Goal: Task Accomplishment & Management: Complete application form

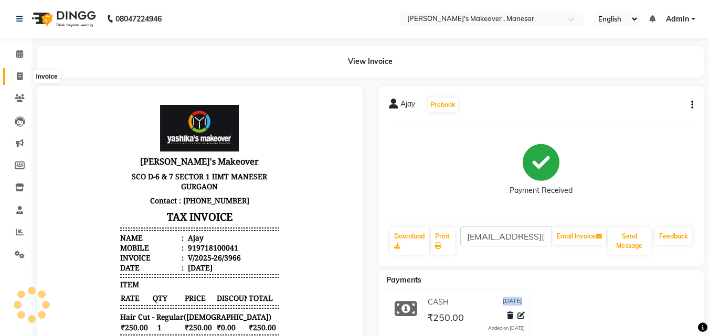
click at [18, 77] on icon at bounding box center [20, 76] width 6 height 8
select select "service"
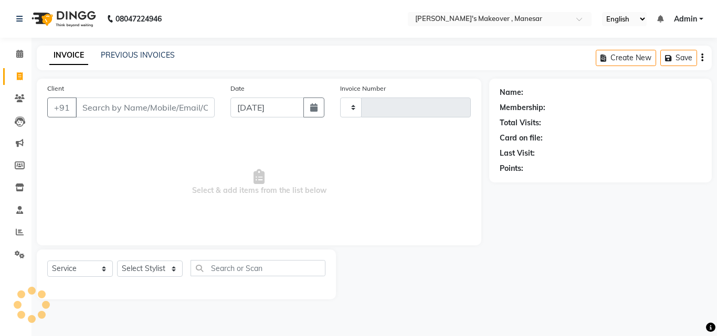
type input "3967"
select select "820"
click at [111, 110] on input "Client" at bounding box center [145, 108] width 139 height 20
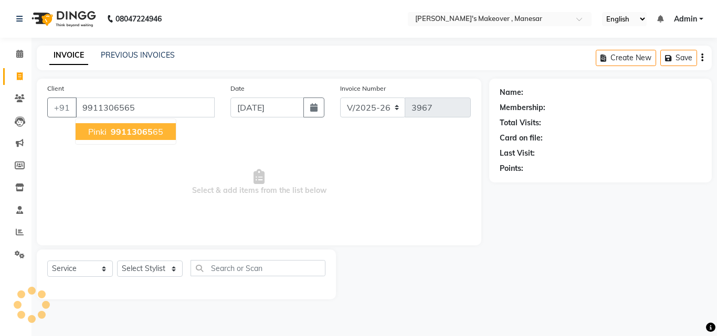
type input "9911306565"
click at [121, 133] on span "99113065" at bounding box center [132, 131] width 42 height 10
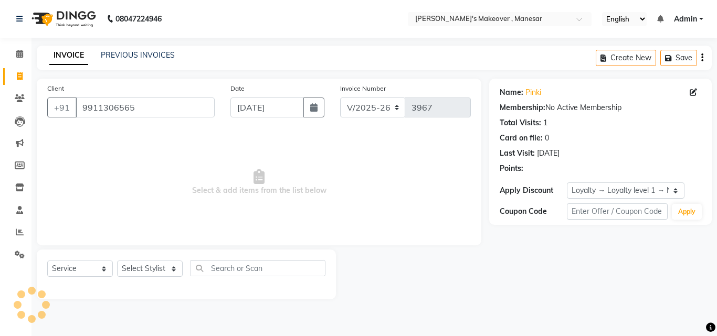
select select "1: Object"
click at [150, 268] on select "Select Stylist Danish Shavej [PERSON_NAME] Krishna [PERSON_NAME] [PERSON_NAME] …" at bounding box center [150, 269] width 66 height 16
select select "87304"
click at [117, 261] on select "Select Stylist Danish Shavej [PERSON_NAME] Krishna [PERSON_NAME] [PERSON_NAME] …" at bounding box center [150, 269] width 66 height 16
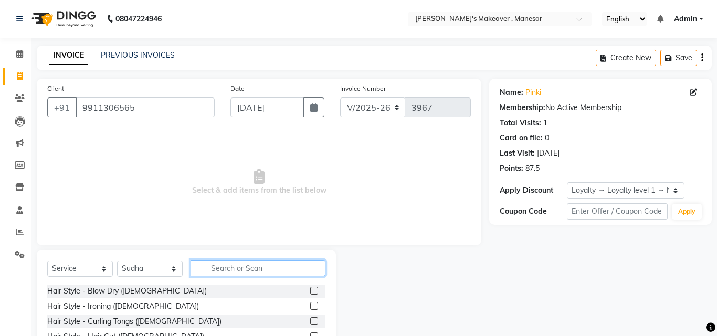
click at [252, 268] on input "text" at bounding box center [257, 268] width 135 height 16
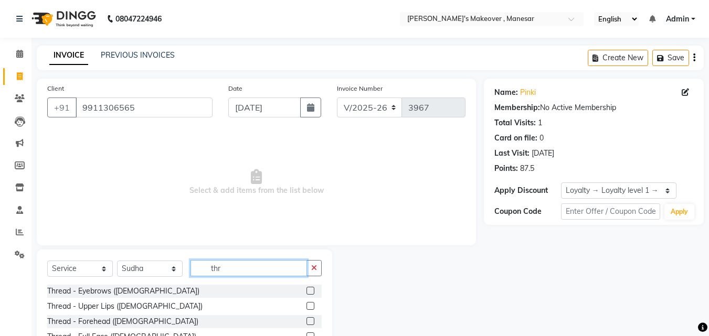
type input "thr"
click at [306, 290] on label at bounding box center [310, 291] width 8 height 8
click at [306, 290] on input "checkbox" at bounding box center [309, 291] width 7 height 7
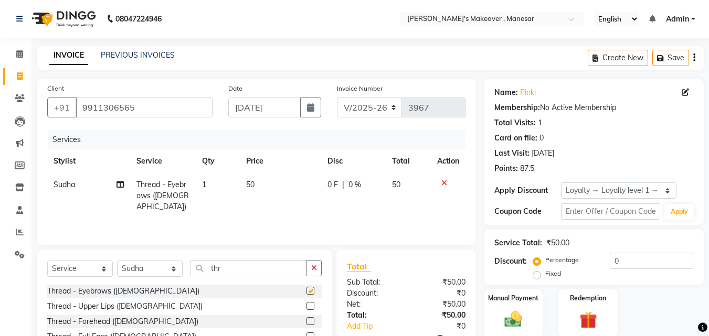
checkbox input "false"
click at [322, 270] on button "button" at bounding box center [313, 268] width 15 height 16
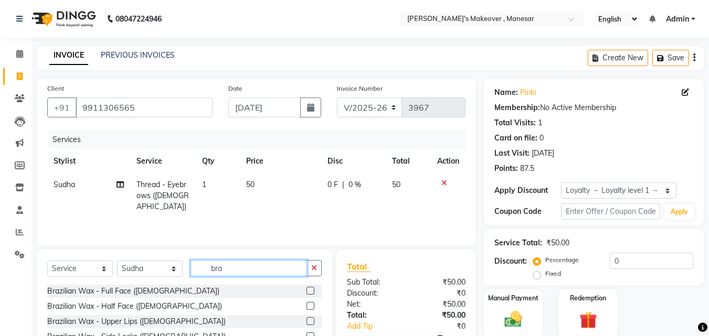
type input "bra"
click at [306, 319] on label at bounding box center [310, 321] width 8 height 8
click at [306, 319] on input "checkbox" at bounding box center [309, 321] width 7 height 7
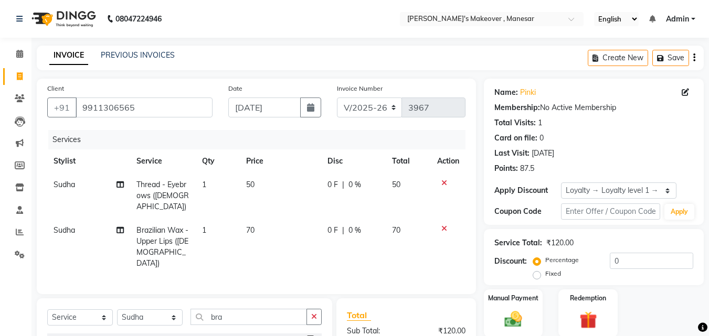
checkbox input "false"
click at [136, 309] on select "Select Stylist Danish Shavej [PERSON_NAME] Krishna [PERSON_NAME] [PERSON_NAME] …" at bounding box center [150, 317] width 66 height 16
select select "40154"
click at [117, 309] on select "Select Stylist Danish Shavej [PERSON_NAME] Krishna [PERSON_NAME] [PERSON_NAME] …" at bounding box center [150, 317] width 66 height 16
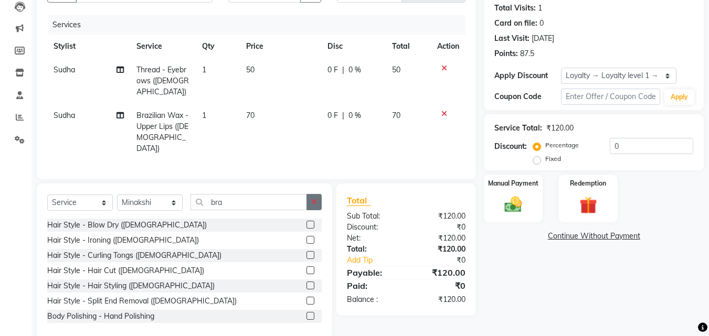
click at [313, 198] on icon "button" at bounding box center [314, 201] width 6 height 7
type input "y"
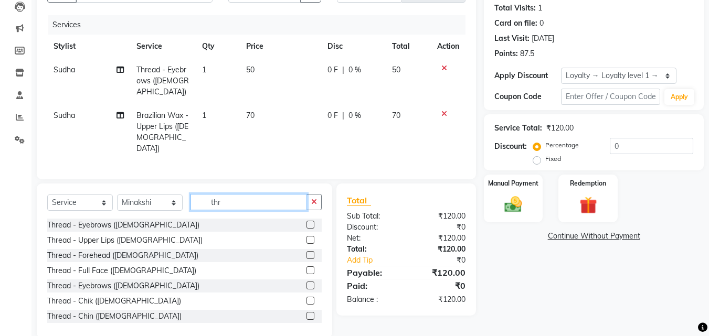
type input "thr"
click at [306, 221] on label at bounding box center [310, 225] width 8 height 8
click at [306, 222] on input "checkbox" at bounding box center [309, 225] width 7 height 7
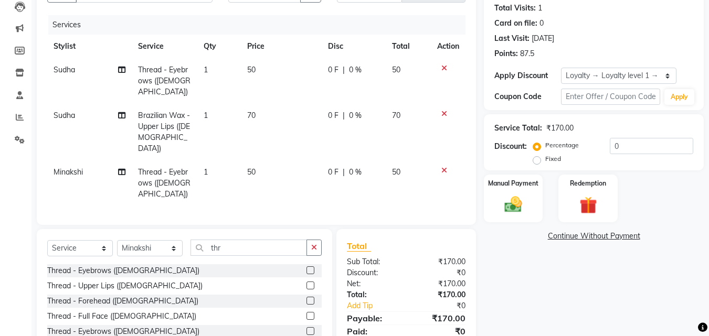
click at [306, 266] on label at bounding box center [310, 270] width 8 height 8
click at [306, 268] on input "checkbox" at bounding box center [309, 271] width 7 height 7
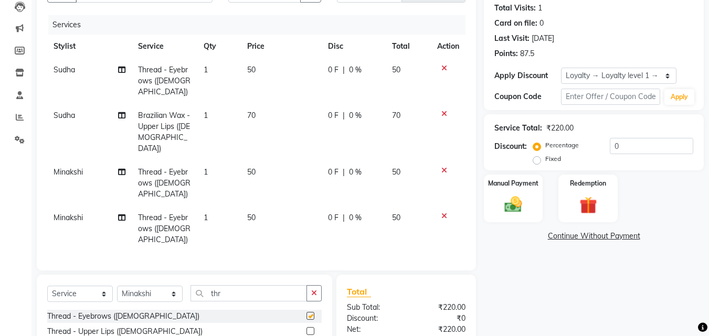
checkbox input "false"
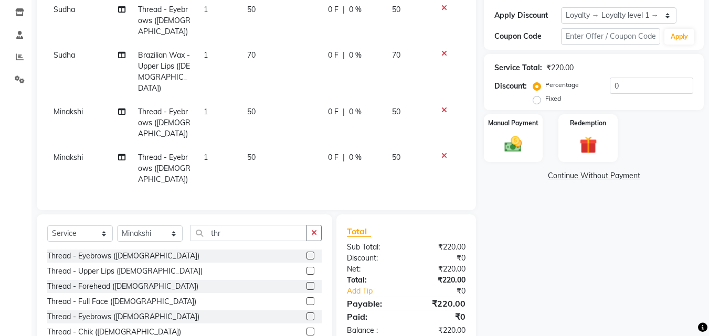
scroll to position [188, 0]
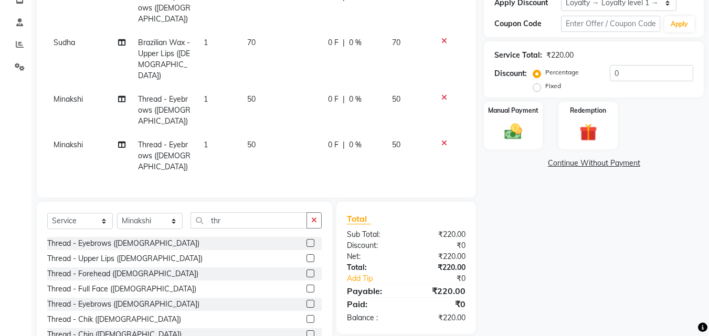
click at [306, 254] on label at bounding box center [310, 258] width 8 height 8
click at [306, 255] on input "checkbox" at bounding box center [309, 258] width 7 height 7
click at [301, 219] on input "thr" at bounding box center [248, 220] width 116 height 16
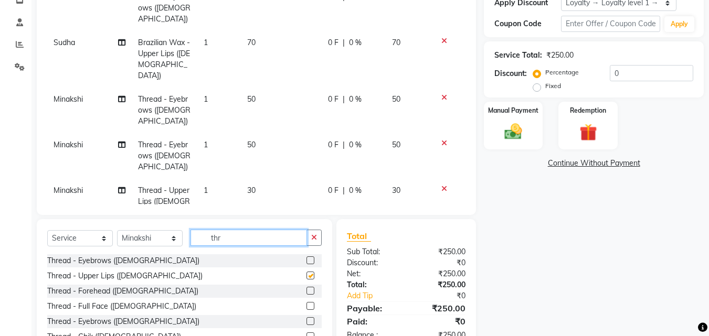
click at [301, 230] on input "thr" at bounding box center [248, 238] width 116 height 16
click at [306, 272] on label at bounding box center [310, 276] width 8 height 8
click at [306, 273] on input "checkbox" at bounding box center [309, 276] width 7 height 7
checkbox input "true"
click at [306, 259] on label at bounding box center [310, 261] width 8 height 8
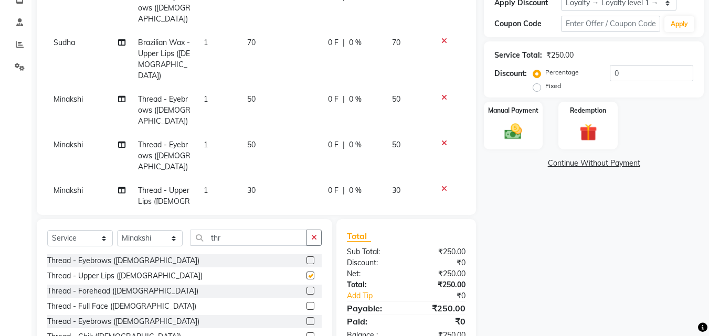
click at [306, 259] on input "checkbox" at bounding box center [309, 261] width 7 height 7
click at [306, 259] on label at bounding box center [310, 261] width 8 height 8
click at [306, 259] on input "checkbox" at bounding box center [309, 261] width 7 height 7
click at [306, 259] on label at bounding box center [310, 261] width 8 height 8
click at [306, 259] on input "checkbox" at bounding box center [309, 261] width 7 height 7
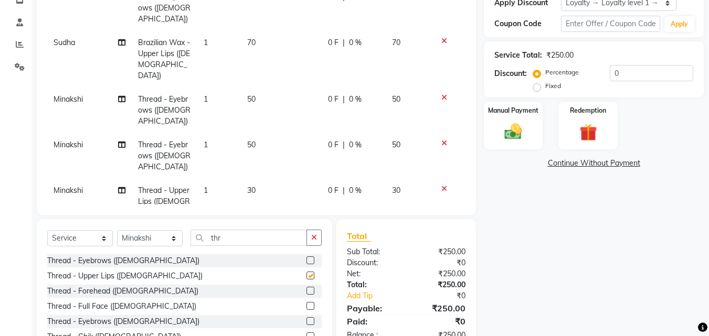
checkbox input "true"
checkbox input "false"
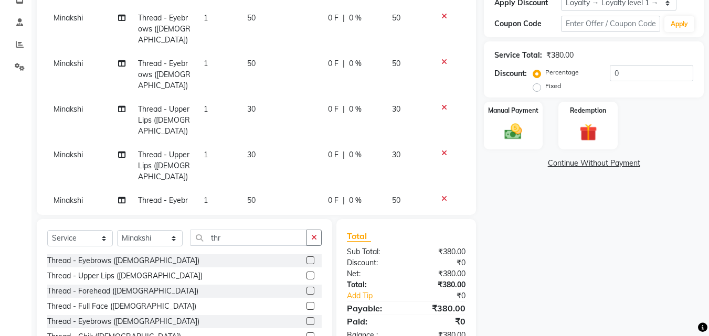
scroll to position [85, 0]
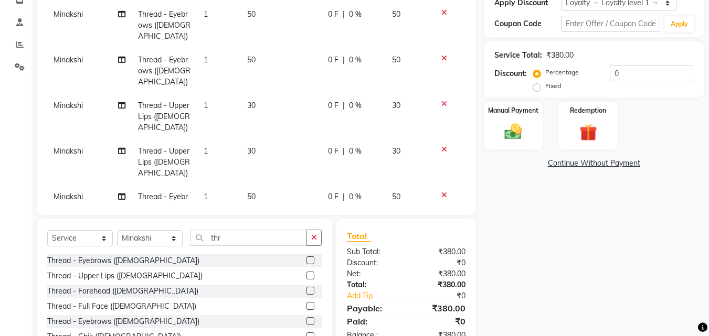
click at [441, 237] on icon at bounding box center [444, 240] width 6 height 7
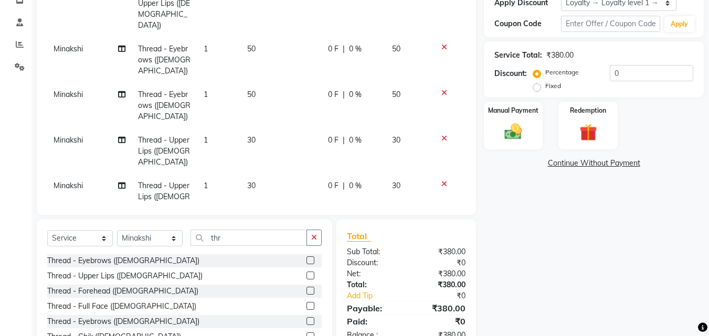
click at [441, 226] on icon at bounding box center [444, 229] width 6 height 7
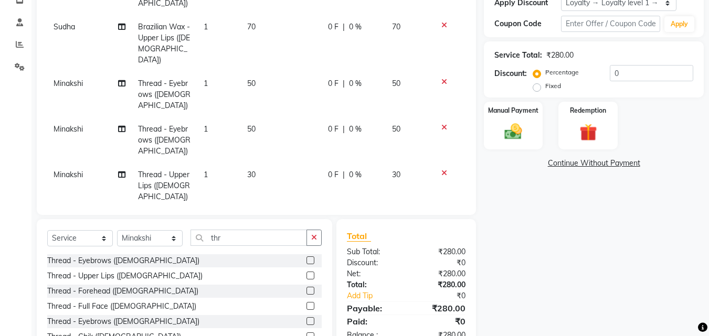
scroll to position [0, 0]
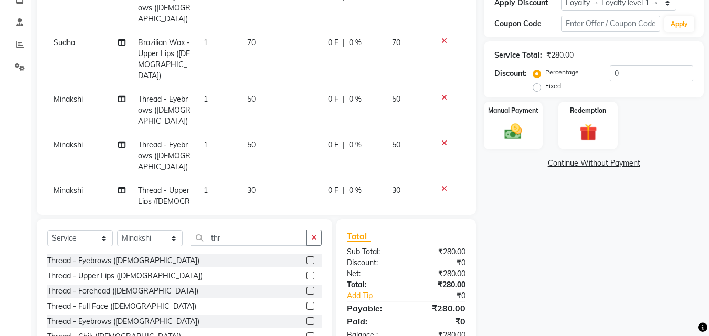
drag, startPoint x: 463, startPoint y: 144, endPoint x: 473, endPoint y: 81, distance: 63.2
click at [473, 81] on div "Client [PHONE_NUMBER] Date [DATE] Invoice Number V/2025 V/[PHONE_NUMBER] Servic…" at bounding box center [256, 53] width 439 height 324
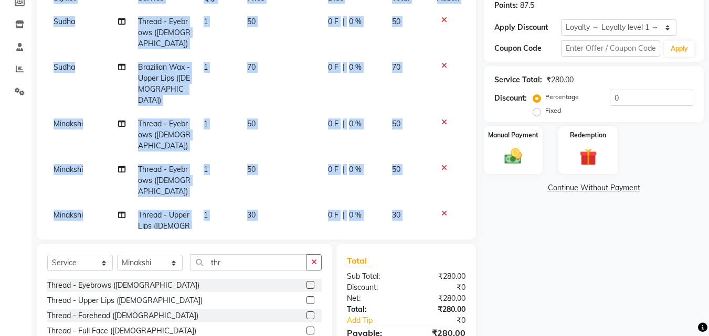
scroll to position [189, 0]
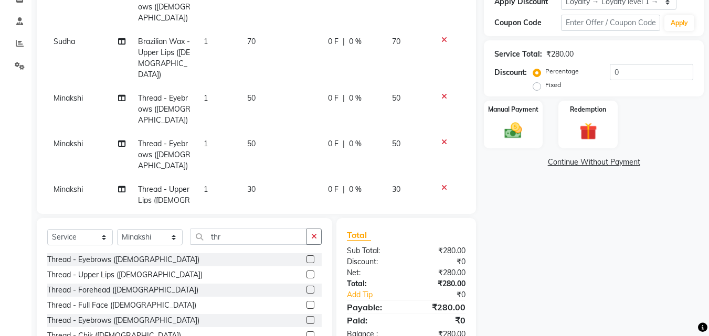
click at [306, 289] on label at bounding box center [310, 290] width 8 height 8
click at [306, 289] on input "checkbox" at bounding box center [309, 290] width 7 height 7
click at [306, 289] on label at bounding box center [310, 290] width 8 height 8
click at [306, 289] on input "checkbox" at bounding box center [309, 290] width 7 height 7
checkbox input "false"
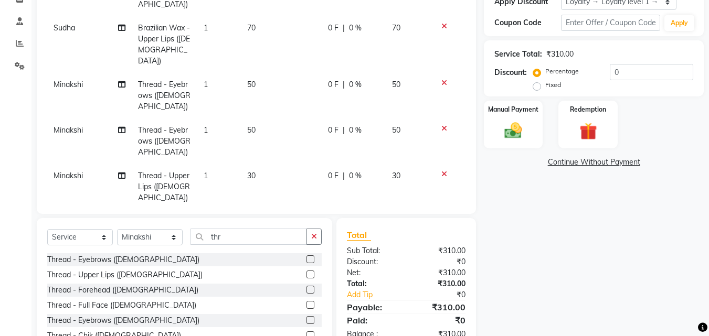
scroll to position [50, 0]
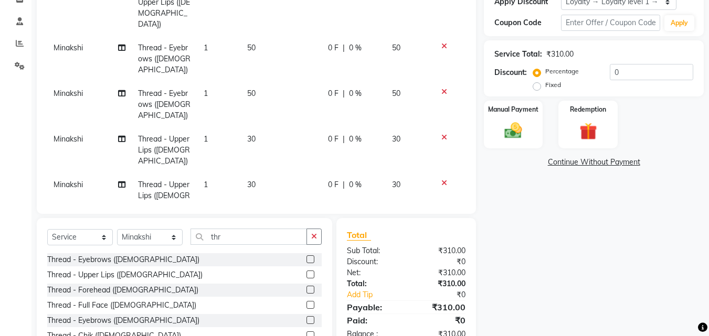
click at [441, 179] on icon at bounding box center [444, 182] width 6 height 7
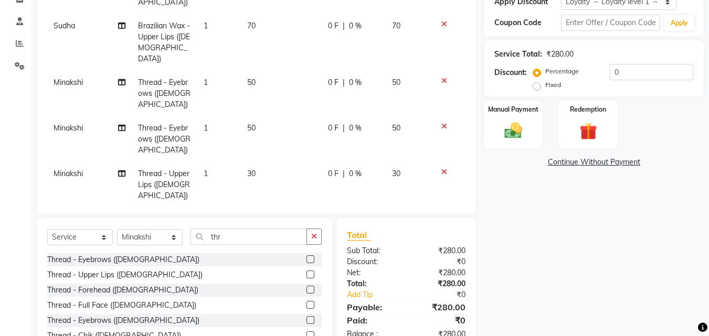
click at [68, 123] on span "Minakshi" at bounding box center [68, 127] width 29 height 9
select select "40154"
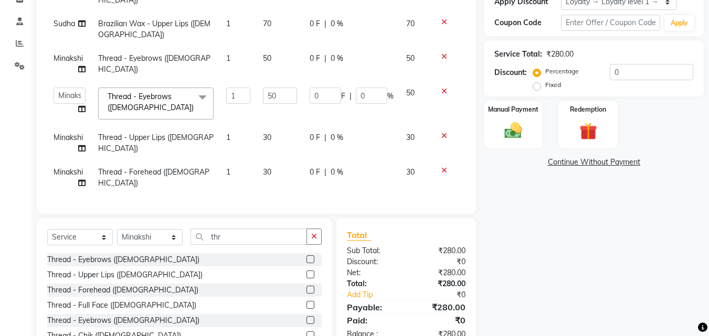
scroll to position [0, 0]
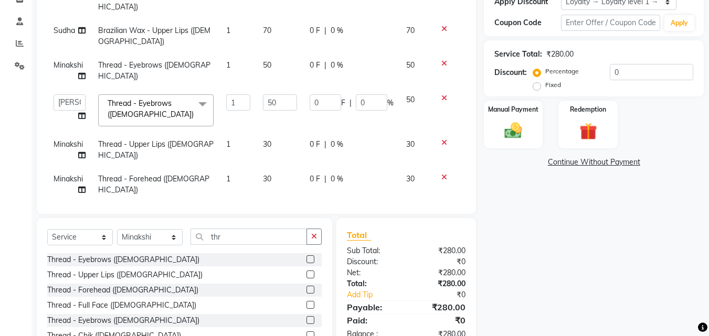
drag, startPoint x: 69, startPoint y: 97, endPoint x: 75, endPoint y: 268, distance: 170.6
click at [75, 270] on div "Thread - Upper Lips ([DEMOGRAPHIC_DATA])" at bounding box center [124, 275] width 155 height 11
checkbox input "true"
select select "63321"
checkbox input "false"
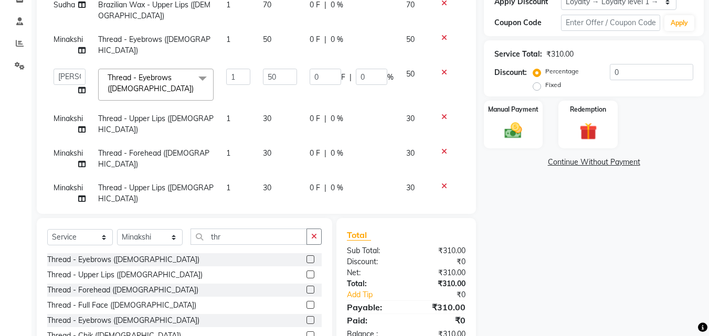
scroll to position [38, 0]
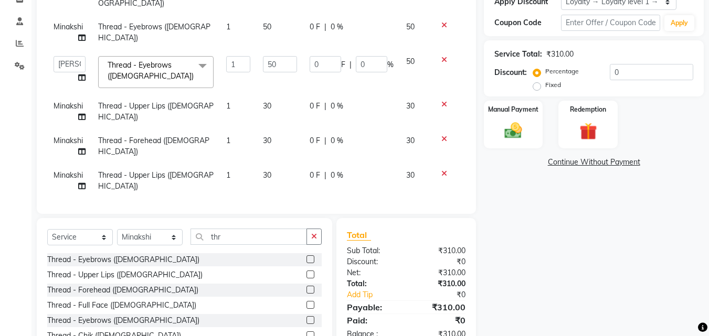
click at [441, 170] on icon at bounding box center [444, 173] width 6 height 7
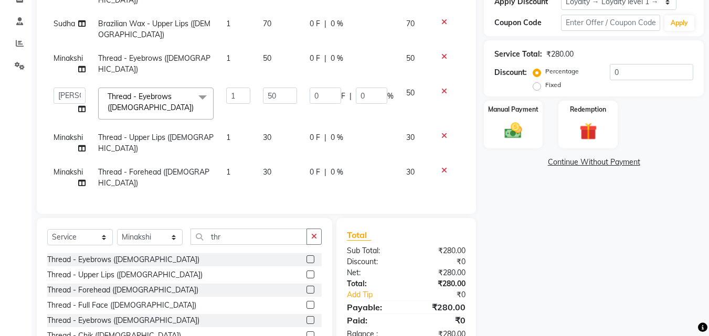
scroll to position [0, 0]
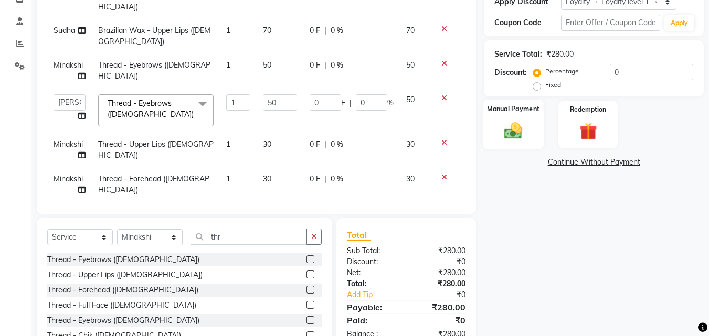
click at [512, 137] on img at bounding box center [512, 130] width 29 height 21
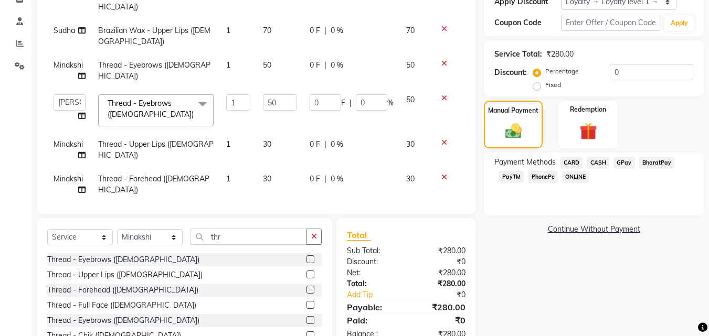
click at [603, 164] on span "CASH" at bounding box center [597, 163] width 23 height 12
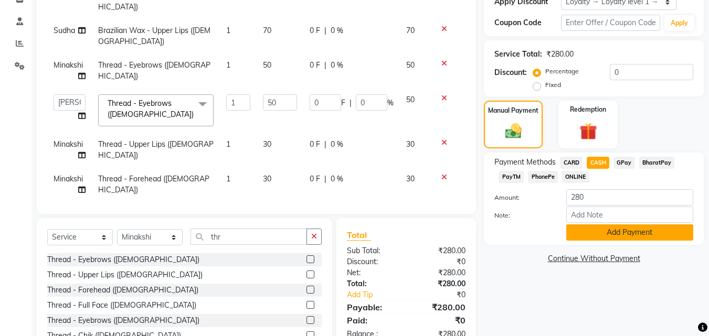
click at [583, 238] on button "Add Payment" at bounding box center [629, 233] width 127 height 16
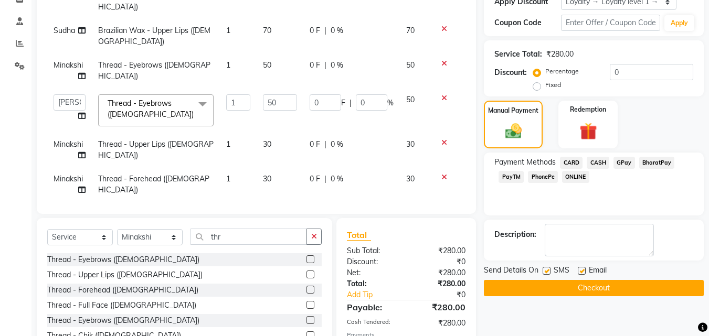
click at [542, 267] on div at bounding box center [545, 272] width 7 height 11
click at [547, 269] on label at bounding box center [546, 271] width 8 height 8
click at [547, 269] on input "checkbox" at bounding box center [545, 271] width 7 height 7
click at [547, 269] on label at bounding box center [546, 271] width 8 height 8
click at [547, 269] on input "checkbox" at bounding box center [545, 271] width 7 height 7
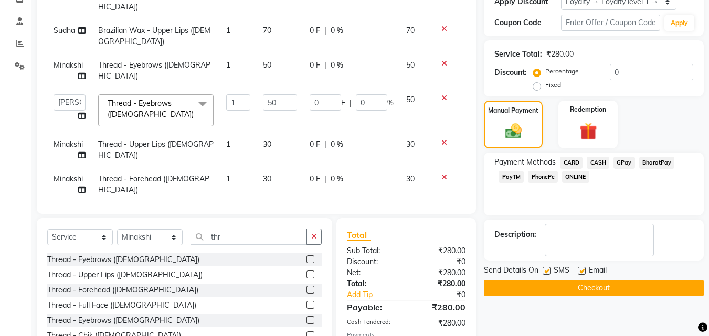
click at [545, 270] on label at bounding box center [546, 271] width 8 height 8
click at [545, 270] on input "checkbox" at bounding box center [545, 271] width 7 height 7
checkbox input "false"
click at [549, 284] on button "Checkout" at bounding box center [594, 288] width 220 height 16
click at [549, 284] on div "Checkout" at bounding box center [594, 288] width 220 height 16
